Goal: Information Seeking & Learning: Learn about a topic

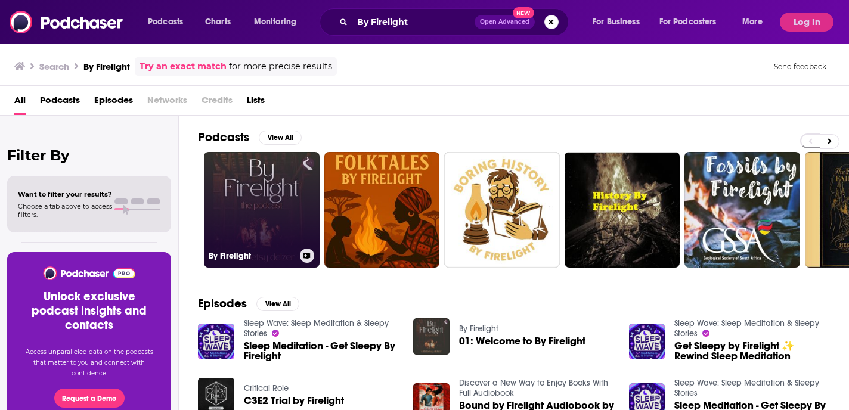
click at [254, 185] on link "By Firelight" at bounding box center [262, 210] width 116 height 116
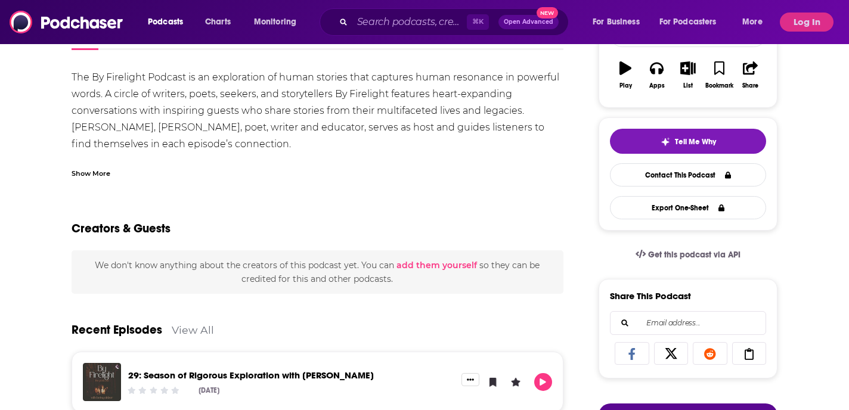
scroll to position [18, 0]
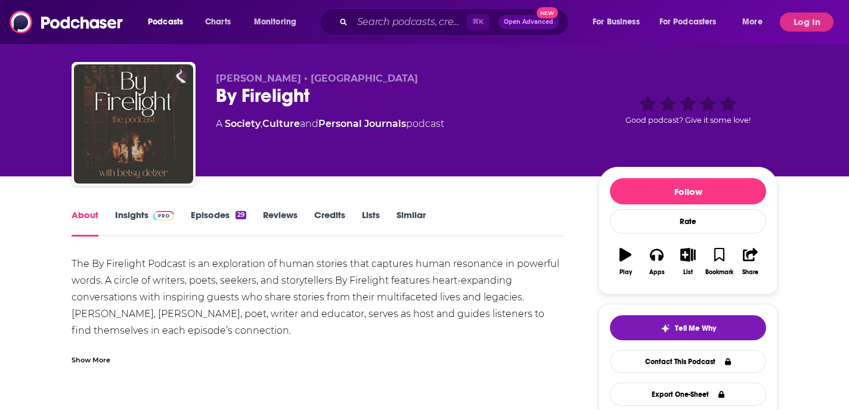
click at [132, 212] on link "Insights" at bounding box center [144, 222] width 59 height 27
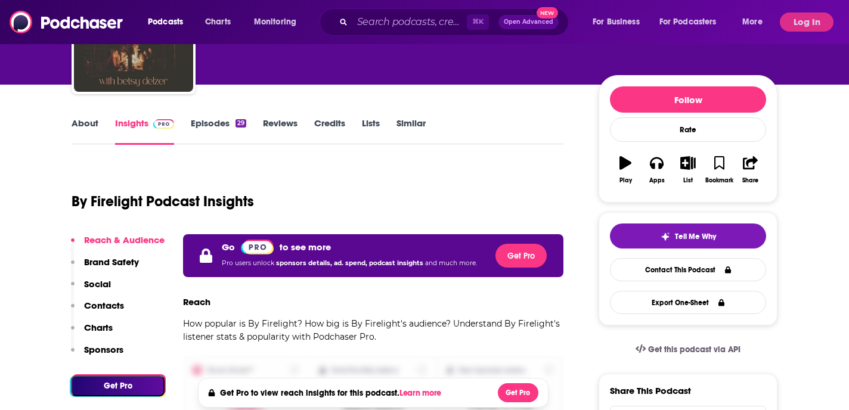
scroll to position [114, 0]
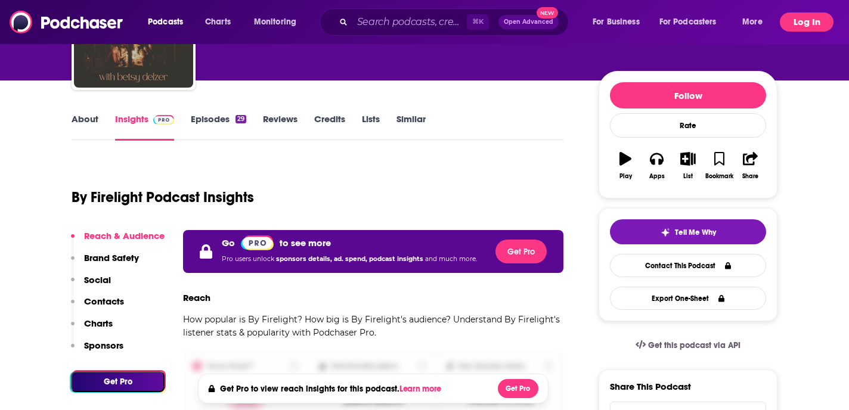
click at [820, 26] on button "Log In" at bounding box center [807, 22] width 54 height 19
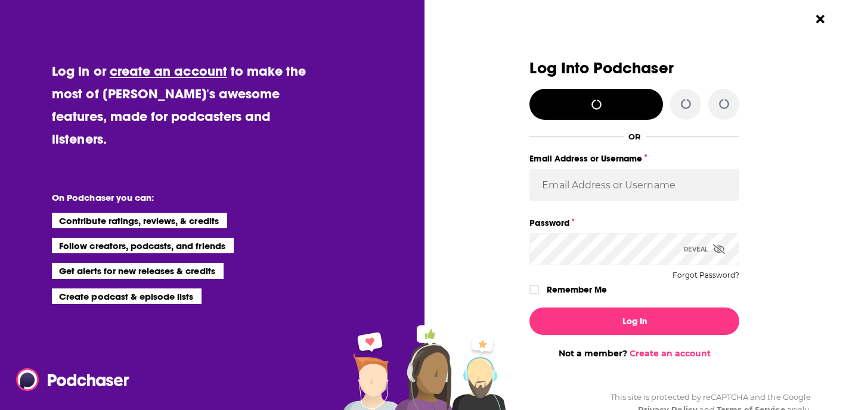
scroll to position [0, 0]
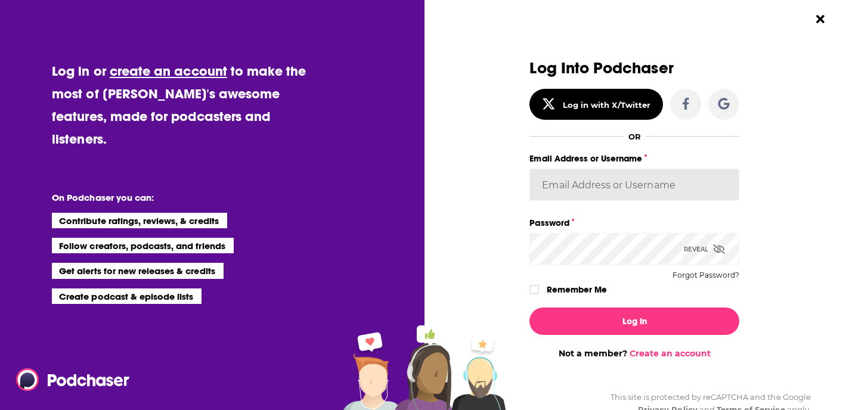
type input "meg@fortierpr.com"
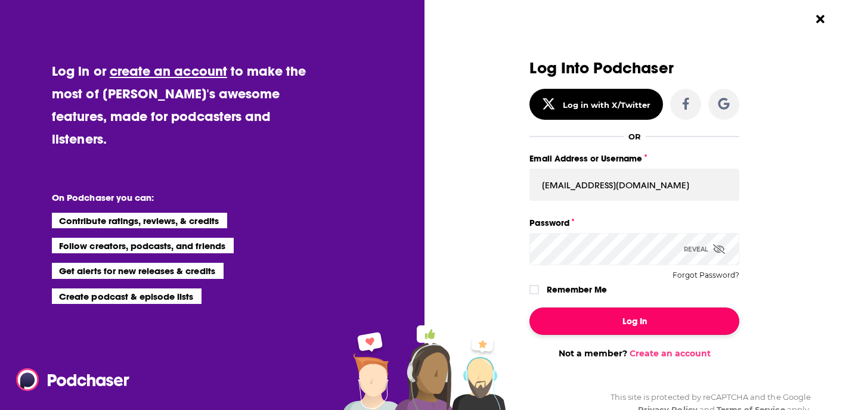
click at [601, 323] on button "Log In" at bounding box center [634, 321] width 210 height 27
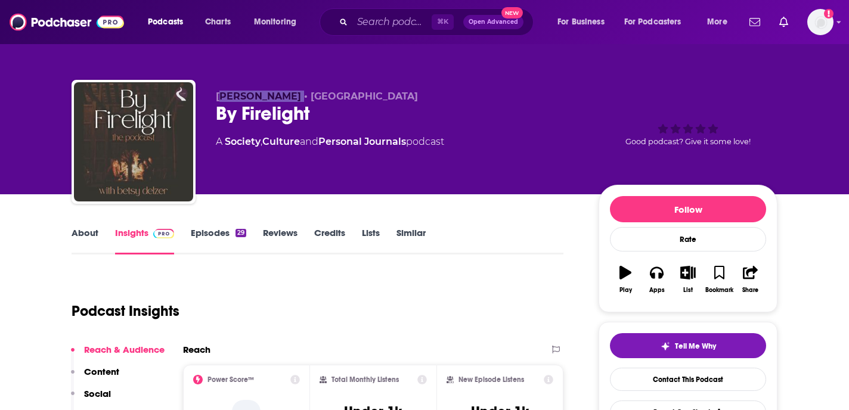
drag, startPoint x: 283, startPoint y: 100, endPoint x: 220, endPoint y: 100, distance: 63.2
click at [220, 100] on span "[PERSON_NAME] • [GEOGRAPHIC_DATA]" at bounding box center [317, 96] width 202 height 11
drag, startPoint x: 219, startPoint y: 99, endPoint x: 279, endPoint y: 100, distance: 60.2
click at [279, 100] on span "[PERSON_NAME] • [GEOGRAPHIC_DATA]" at bounding box center [317, 96] width 202 height 11
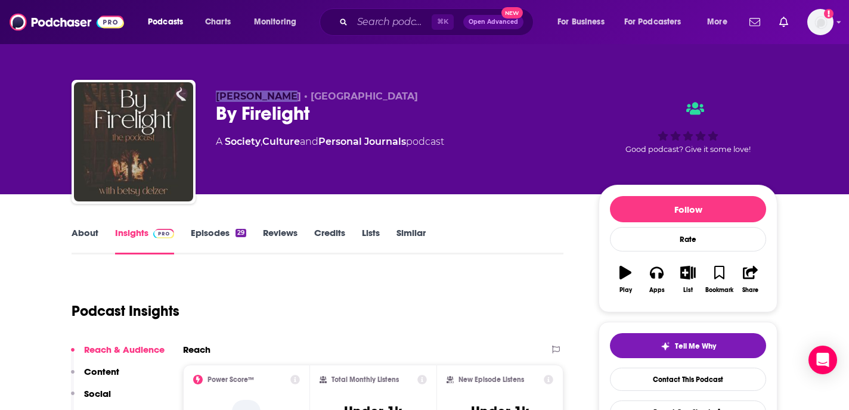
copy span "Betsy Delzer"
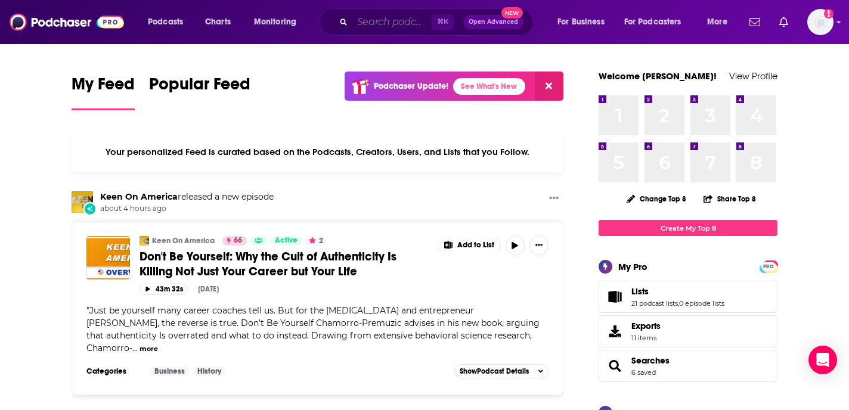
click at [413, 21] on input "Search podcasts, credits, & more..." at bounding box center [391, 22] width 79 height 19
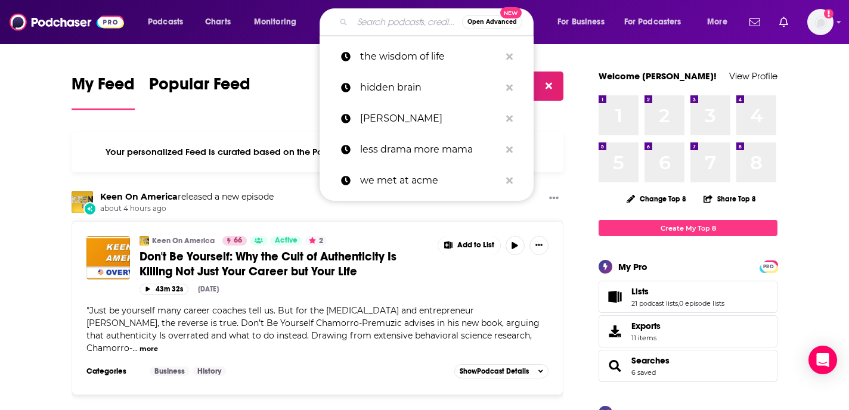
paste input "Lead From the Heart"
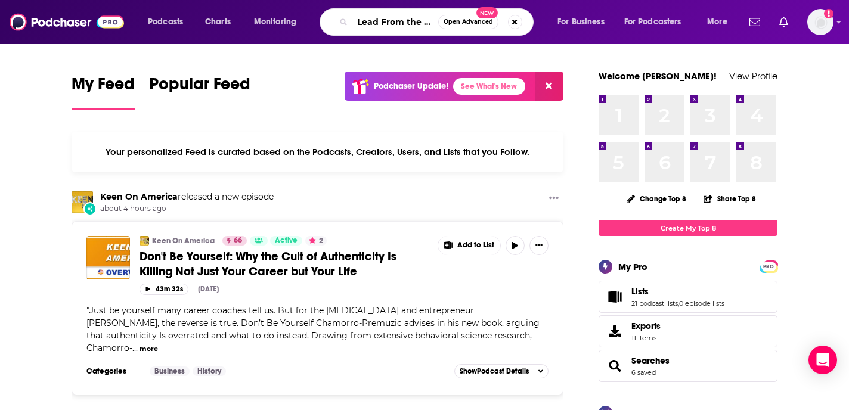
scroll to position [0, 15]
type input "Lead From the Heart"
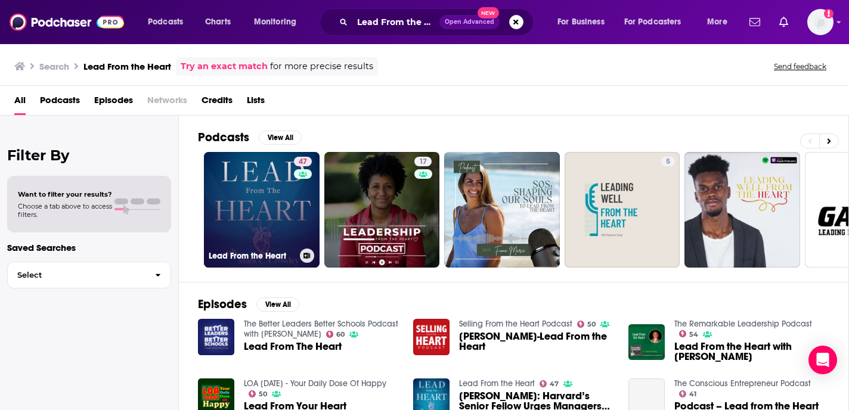
click at [250, 212] on link "47 Lead From the Heart" at bounding box center [262, 210] width 116 height 116
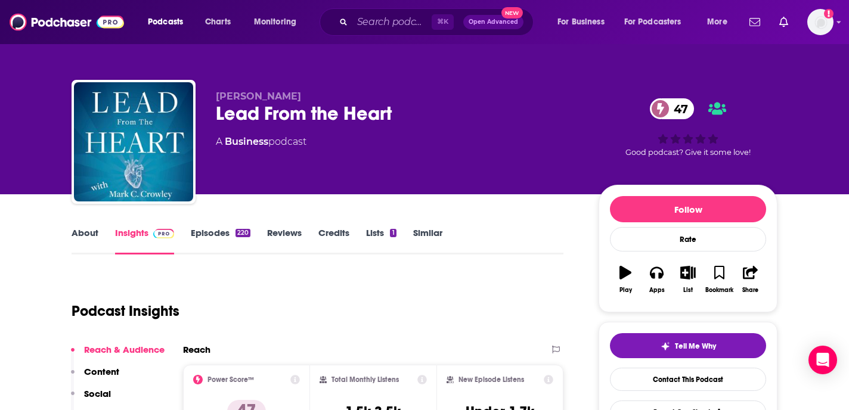
click at [86, 235] on link "About" at bounding box center [85, 240] width 27 height 27
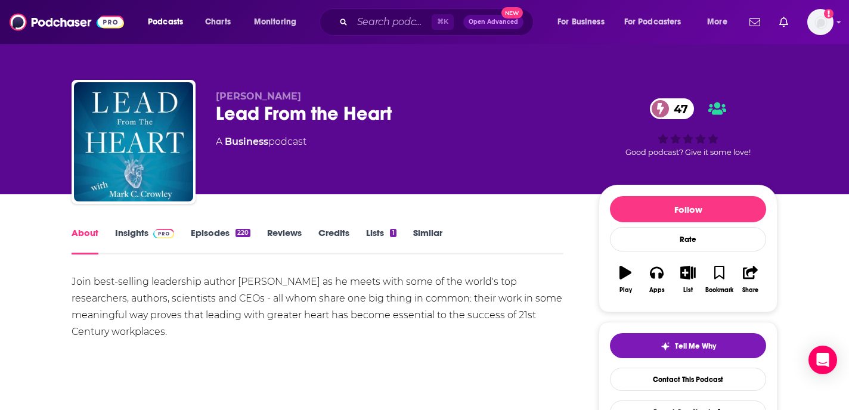
drag, startPoint x: 175, startPoint y: 339, endPoint x: 57, endPoint y: 278, distance: 133.0
copy div "Join best-selling leadership author Mark C. Crowley as he meets with some of th…"
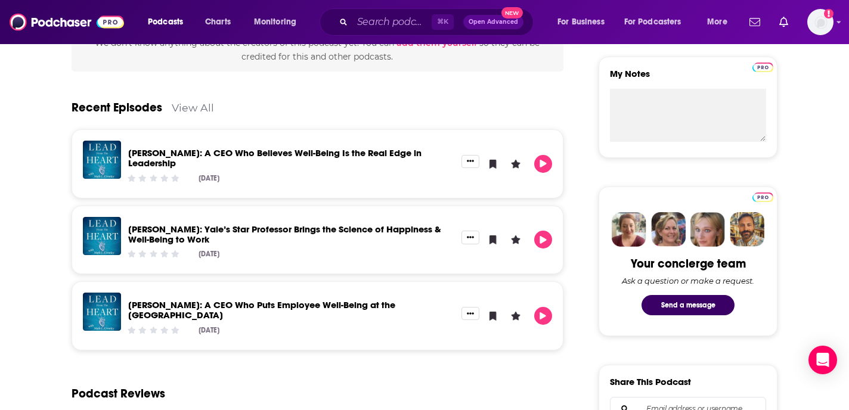
scroll to position [427, 0]
click at [247, 306] on link "Amy Gilliland: A CEO Who Puts Employee Well-Being at the Center of Success" at bounding box center [261, 309] width 267 height 21
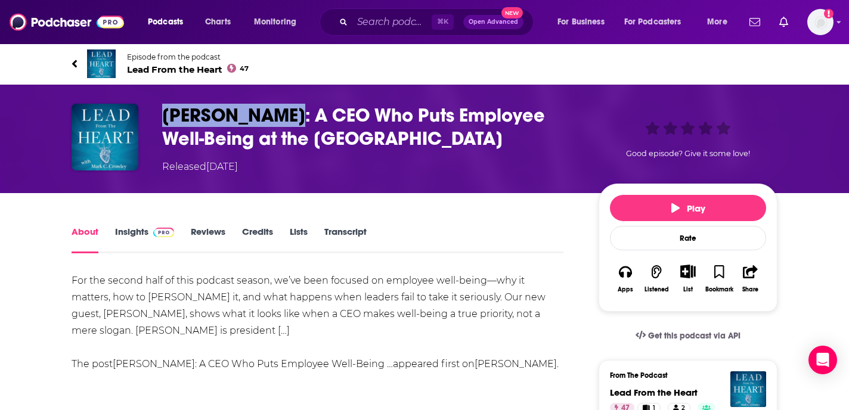
drag, startPoint x: 279, startPoint y: 119, endPoint x: 164, endPoint y: 117, distance: 114.4
click at [164, 117] on h1 "Amy Gilliland: A CEO Who Puts Employee Well-Being at the Center of Success" at bounding box center [370, 127] width 417 height 46
copy h1 "Amy Gilliland"
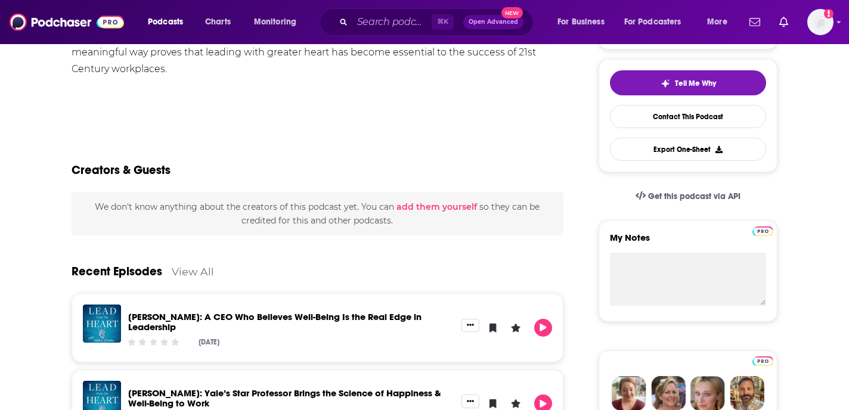
scroll to position [266, 0]
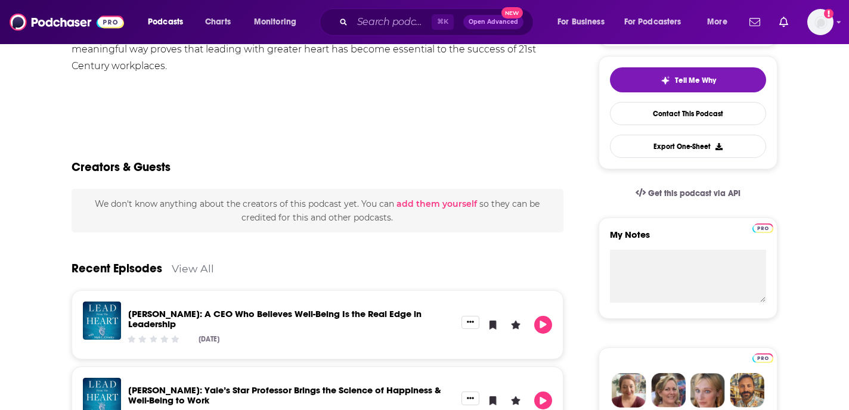
click at [173, 334] on span "Community Rating: 0 out of 5" at bounding box center [175, 338] width 8 height 9
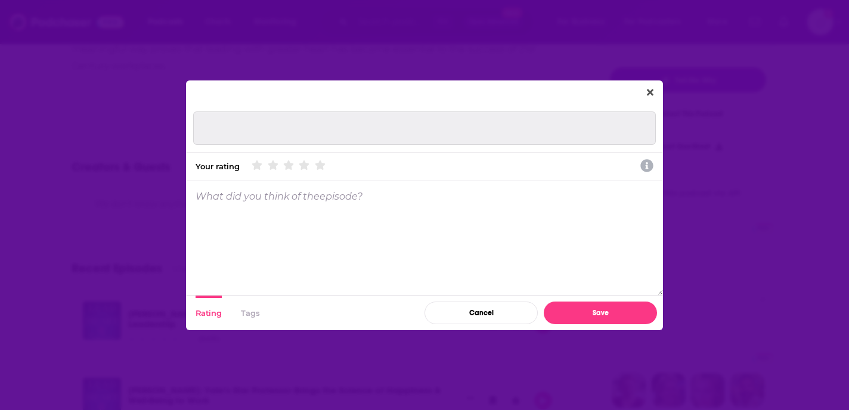
scroll to position [0, 0]
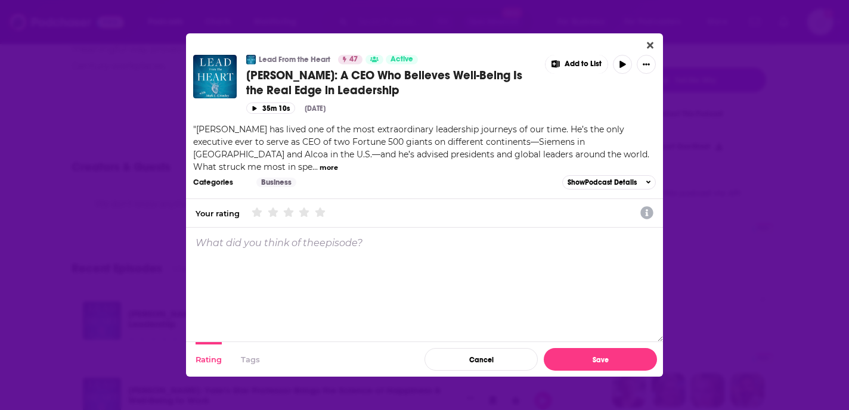
click at [696, 224] on div "Lead From the Heart 47 Active Klaus Kleinfeld: A CEO Who Believes Well-Being Is…" at bounding box center [424, 205] width 849 height 410
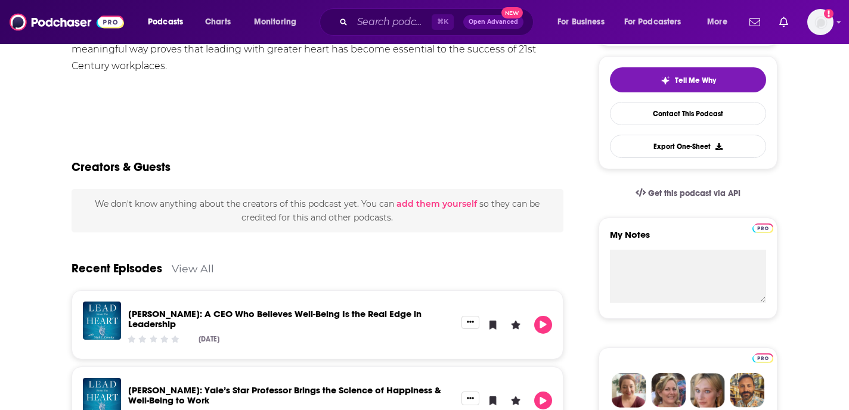
scroll to position [266, 0]
click at [177, 306] on div "Klaus Kleinfeld: A CEO Who Believes Well-Being Is the Real Edge in Leadership O…" at bounding box center [291, 325] width 340 height 46
click at [173, 316] on link "Klaus Kleinfeld: A CEO Who Believes Well-Being Is the Real Edge in Leadership" at bounding box center [274, 318] width 293 height 21
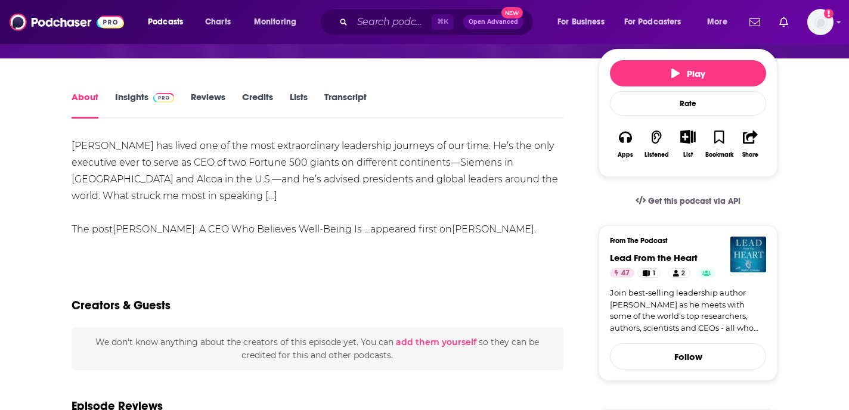
scroll to position [32, 0]
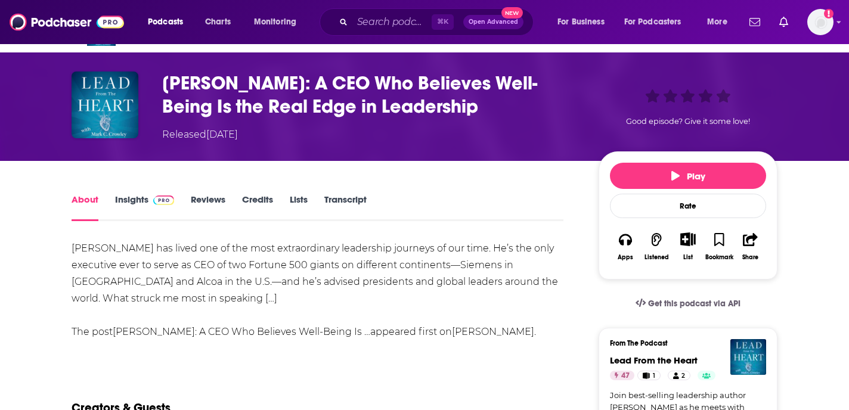
click at [128, 198] on link "Insights" at bounding box center [144, 207] width 59 height 27
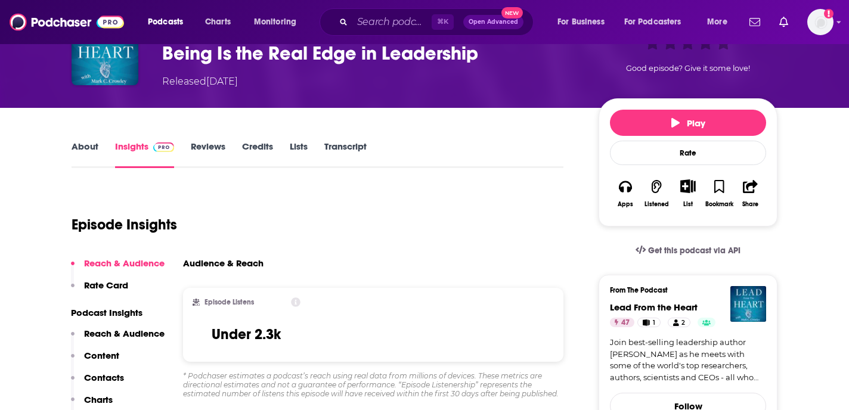
scroll to position [95, 0]
